Goal: Find specific page/section: Find specific page/section

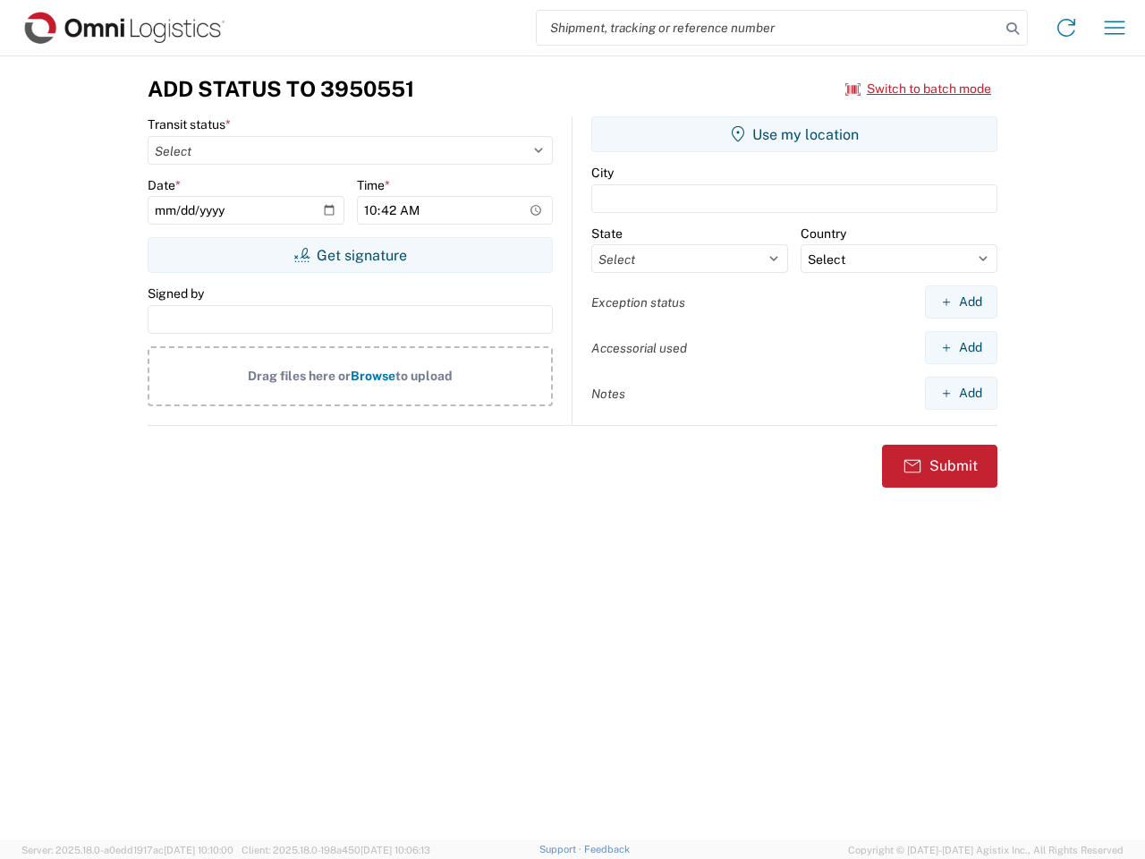
click at [769, 28] on input "search" at bounding box center [768, 28] width 463 height 34
click at [1013, 29] on icon at bounding box center [1012, 28] width 25 height 25
click at [1066, 28] on icon at bounding box center [1066, 27] width 29 height 29
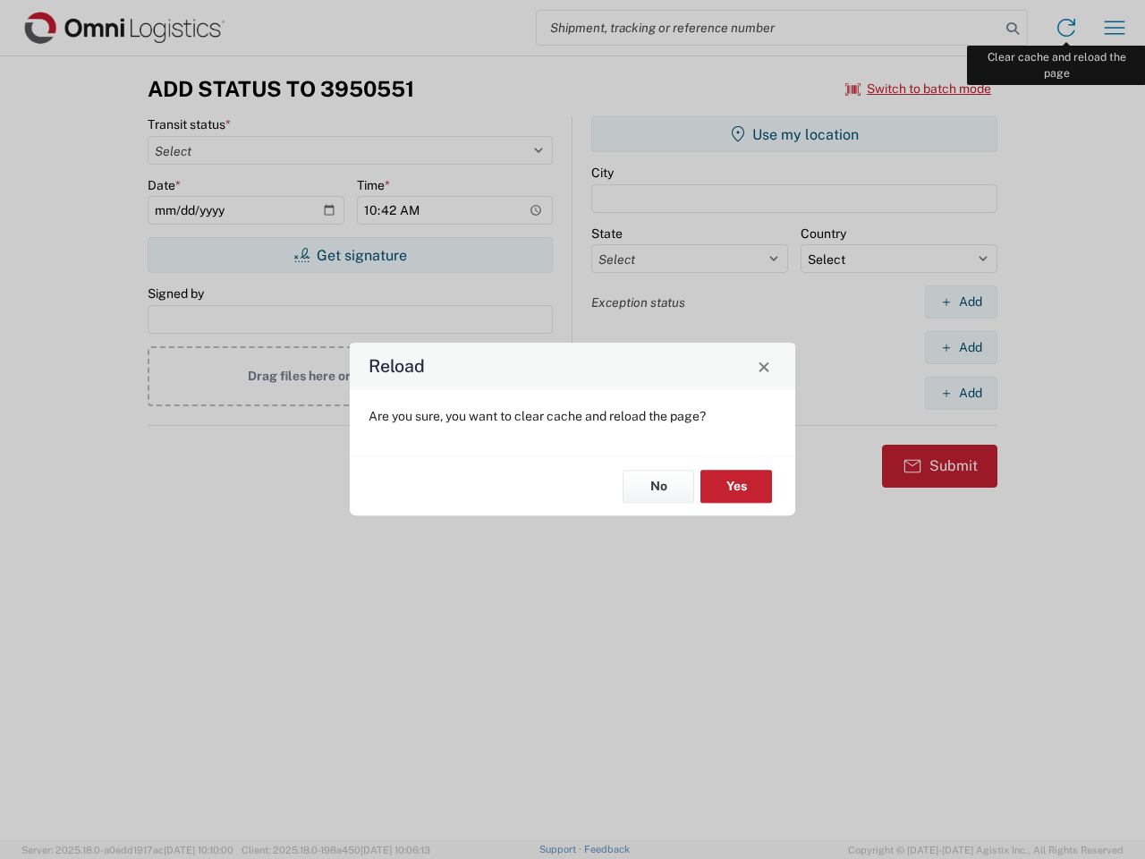
click at [1115, 28] on div "Reload Are you sure, you want to clear cache and reload the page? No Yes" at bounding box center [572, 429] width 1145 height 859
click at [919, 89] on div "Reload Are you sure, you want to clear cache and reload the page? No Yes" at bounding box center [572, 429] width 1145 height 859
click at [350, 255] on div "Reload Are you sure, you want to clear cache and reload the page? No Yes" at bounding box center [572, 429] width 1145 height 859
click at [794, 134] on div "Reload Are you sure, you want to clear cache and reload the page? No Yes" at bounding box center [572, 429] width 1145 height 859
click at [961, 302] on div "Reload Are you sure, you want to clear cache and reload the page? No Yes" at bounding box center [572, 429] width 1145 height 859
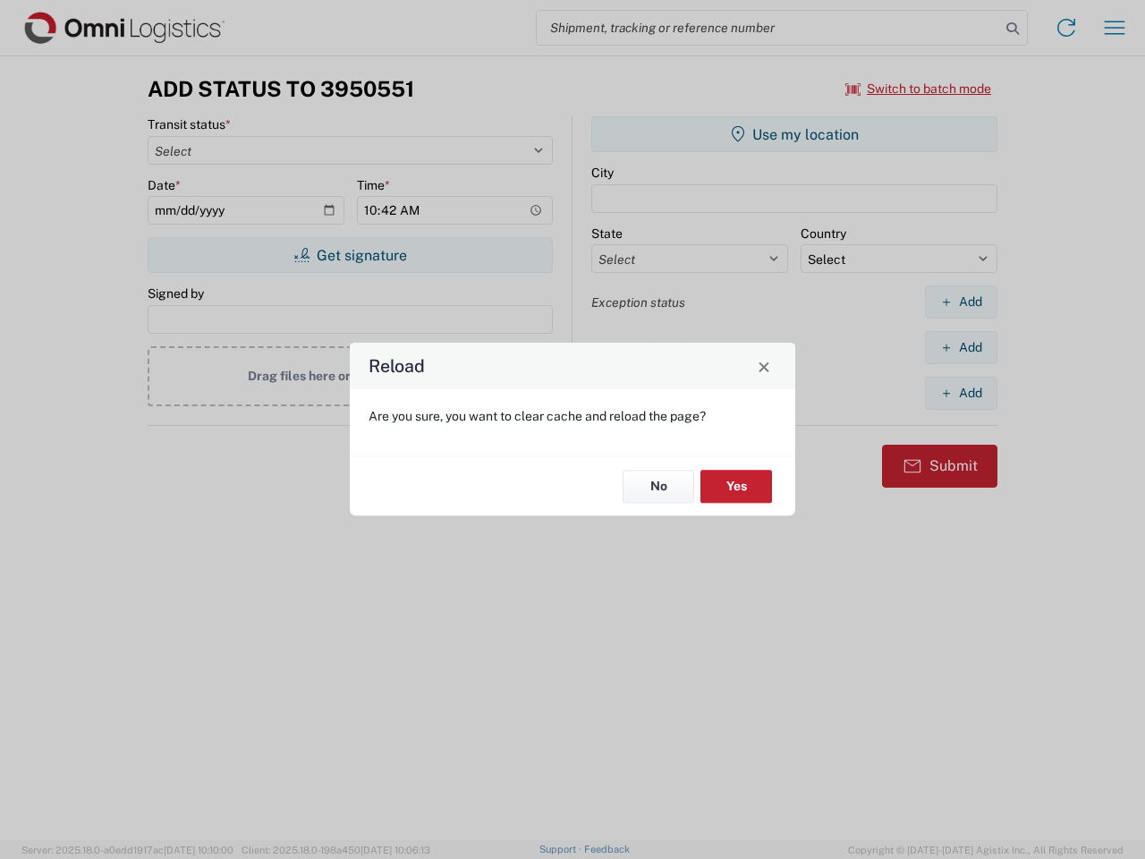
click at [961, 347] on div "Reload Are you sure, you want to clear cache and reload the page? No Yes" at bounding box center [572, 429] width 1145 height 859
click at [961, 393] on div "Reload Are you sure, you want to clear cache and reload the page? No Yes" at bounding box center [572, 429] width 1145 height 859
